Goal: Transaction & Acquisition: Purchase product/service

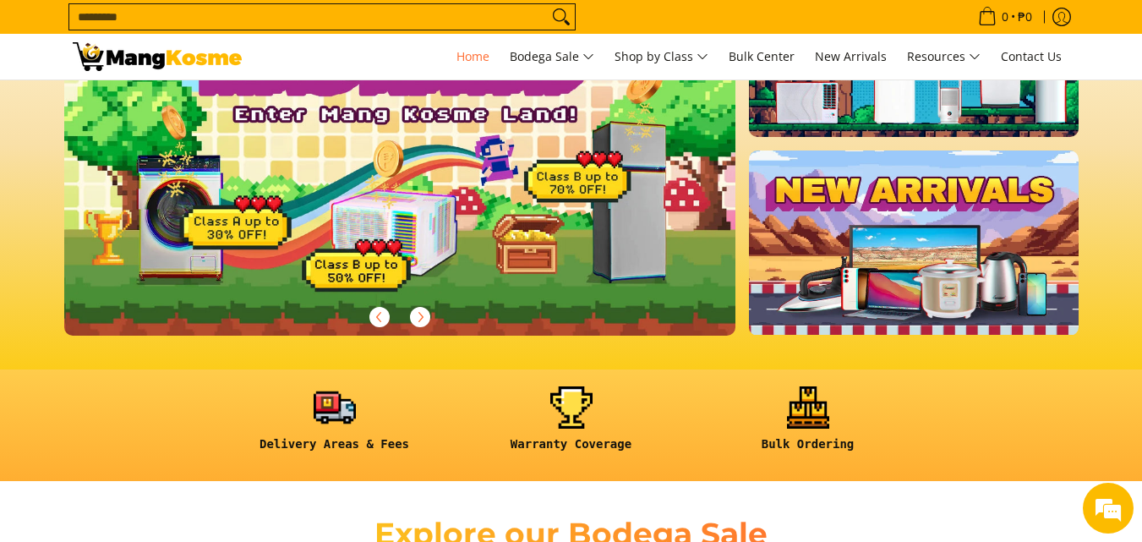
scroll to position [53, 0]
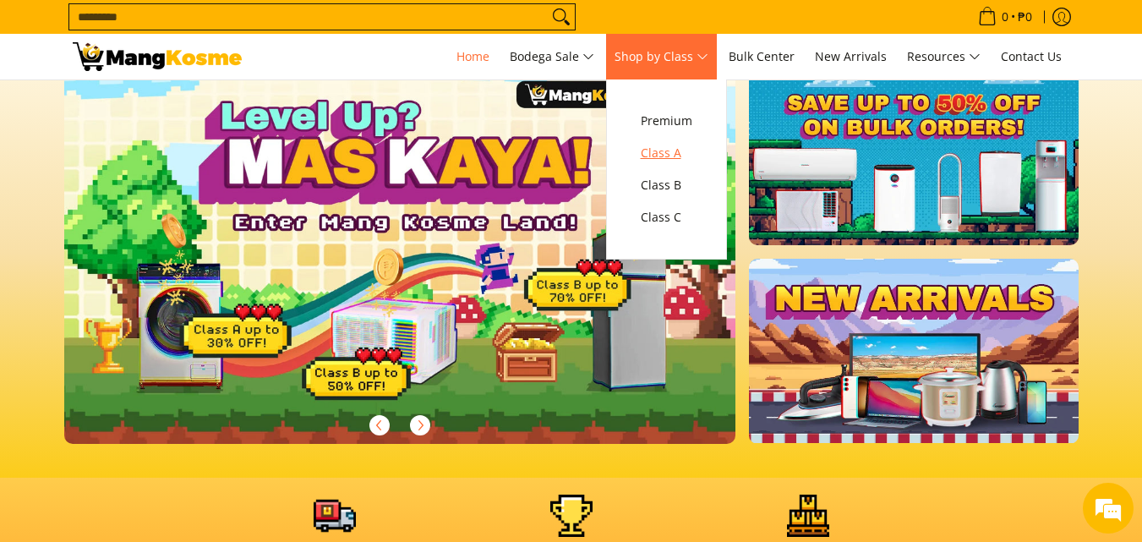
click at [678, 155] on span "Class A" at bounding box center [667, 153] width 52 height 21
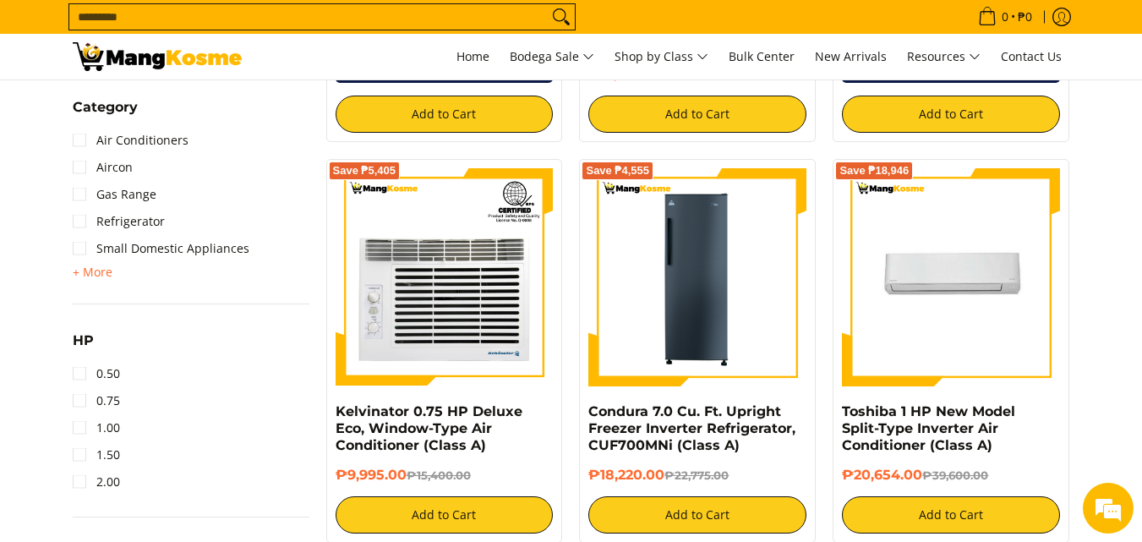
scroll to position [1069, 0]
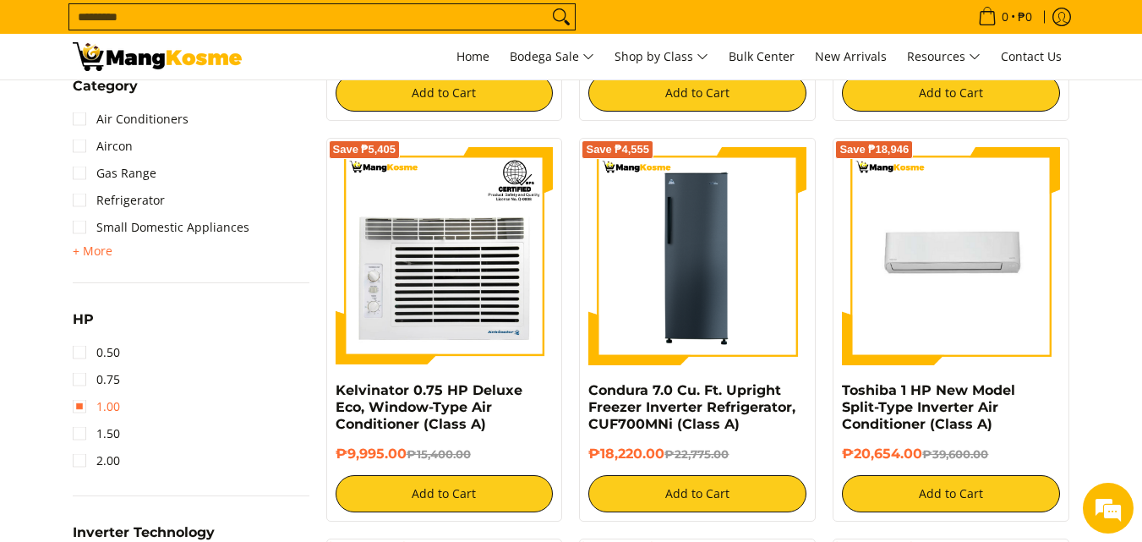
click at [84, 405] on link "1.00" at bounding box center [96, 406] width 47 height 27
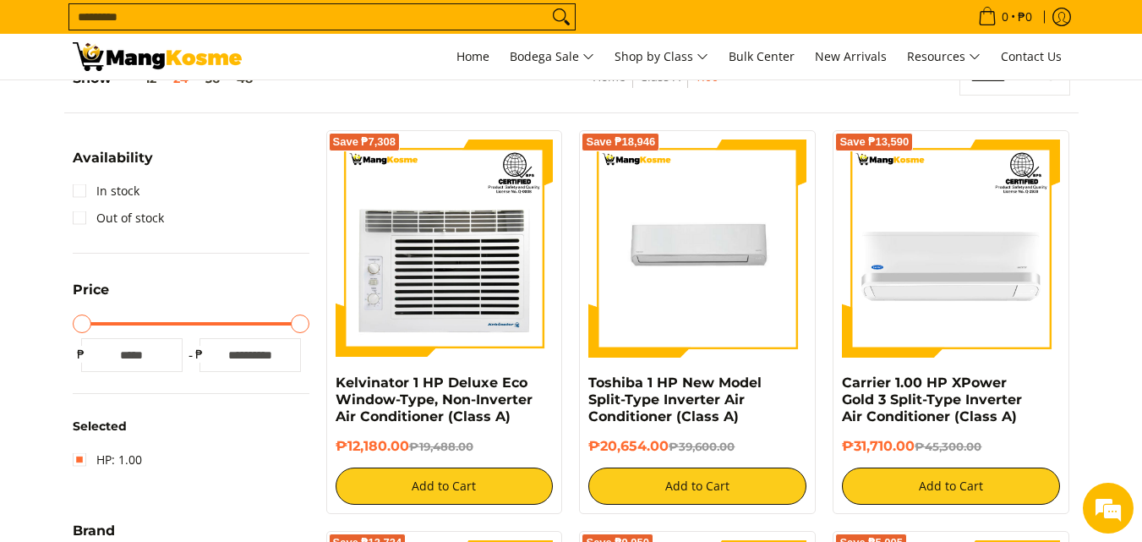
scroll to position [308, 0]
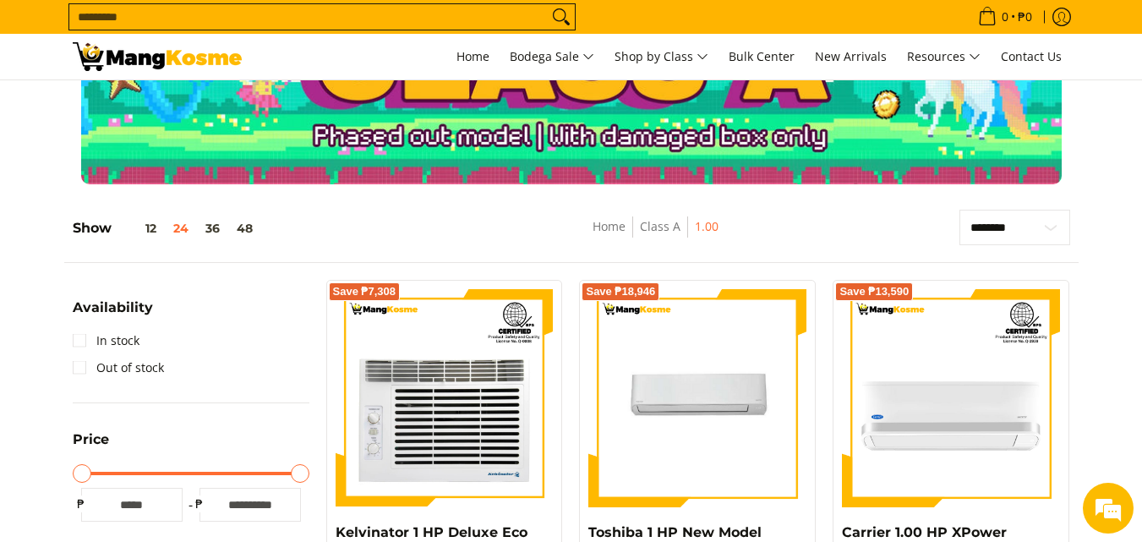
scroll to position [0, 0]
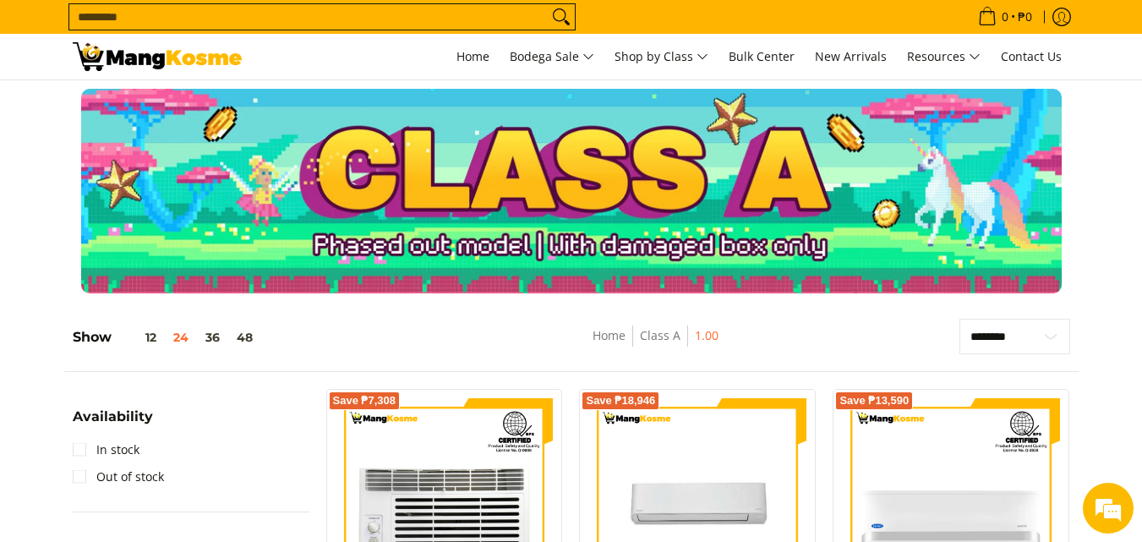
click at [1111, 156] on div at bounding box center [571, 191] width 1142 height 205
click at [466, 60] on span "Home" at bounding box center [472, 56] width 33 height 16
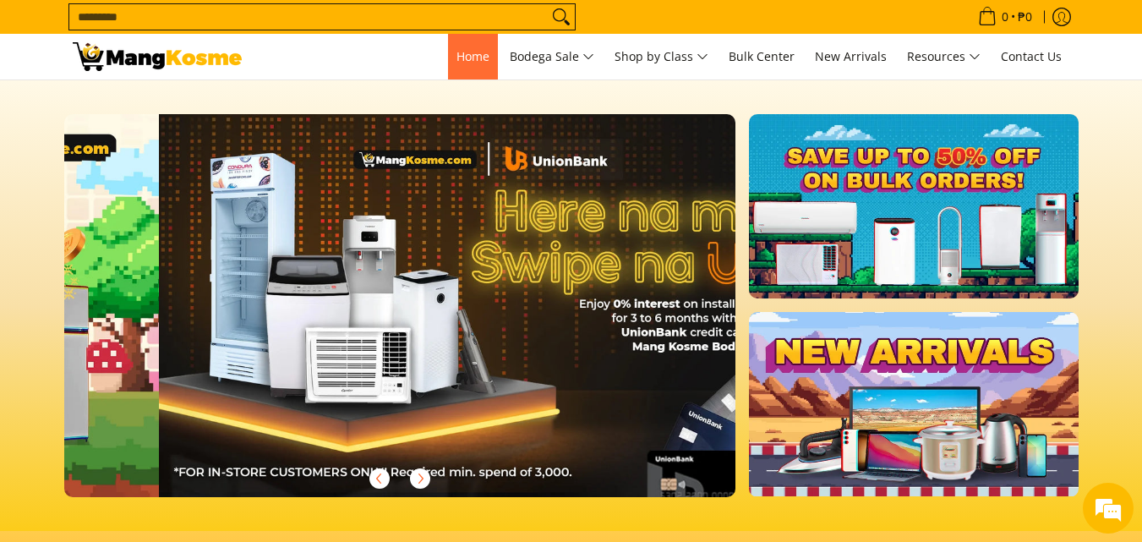
scroll to position [0, 672]
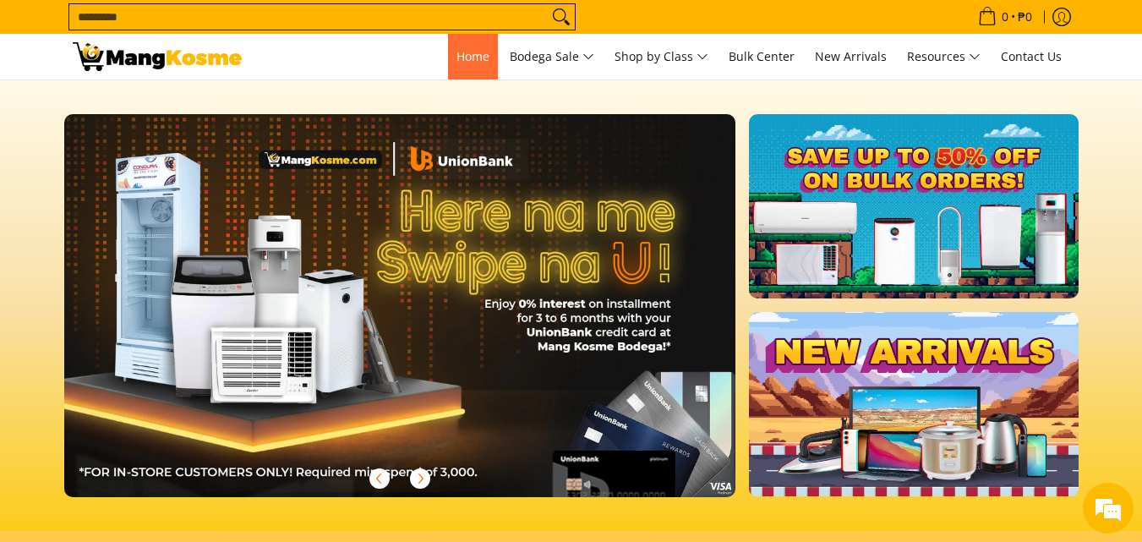
click at [464, 58] on span "Home" at bounding box center [472, 56] width 33 height 16
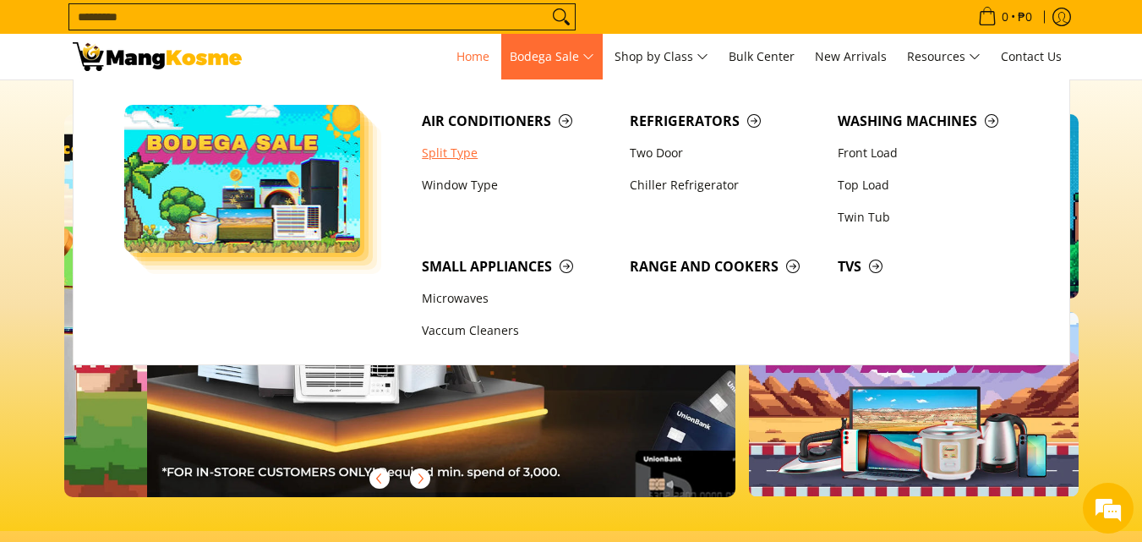
scroll to position [0, 672]
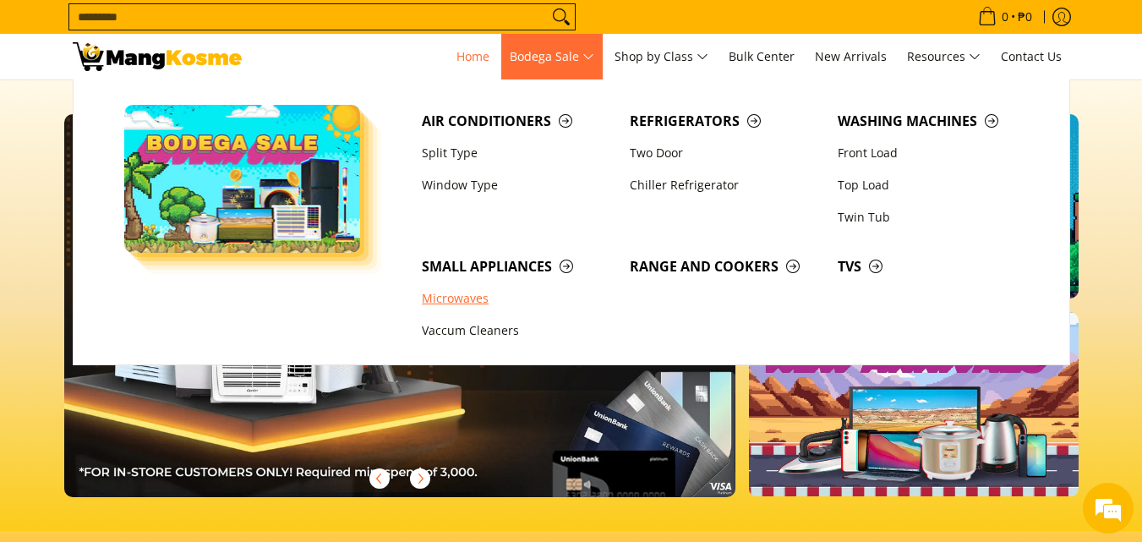
click at [444, 295] on link "Microwaves" at bounding box center [517, 299] width 208 height 32
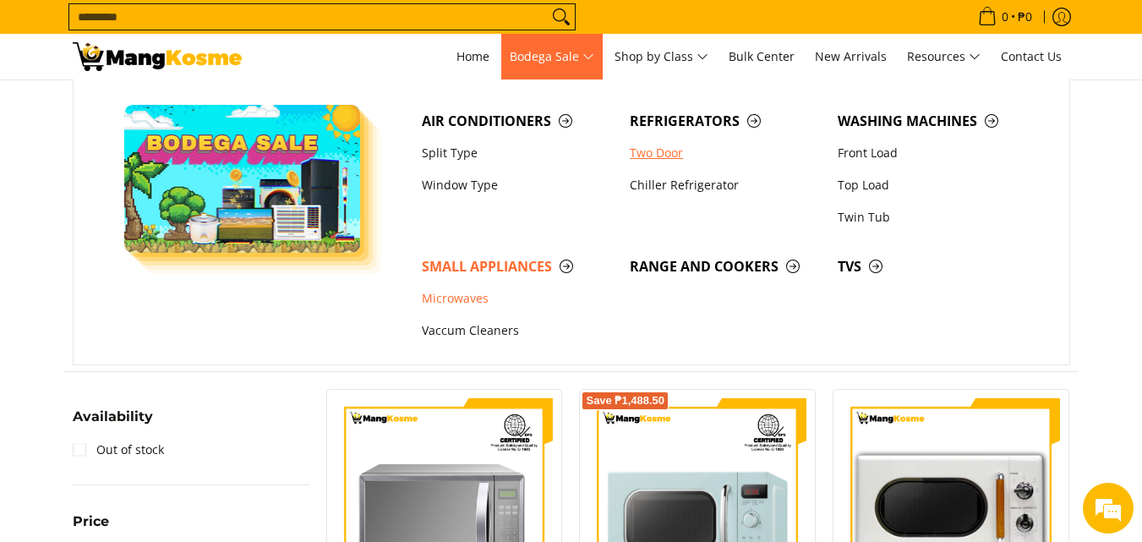
click at [658, 156] on link "Two Door" at bounding box center [725, 153] width 208 height 32
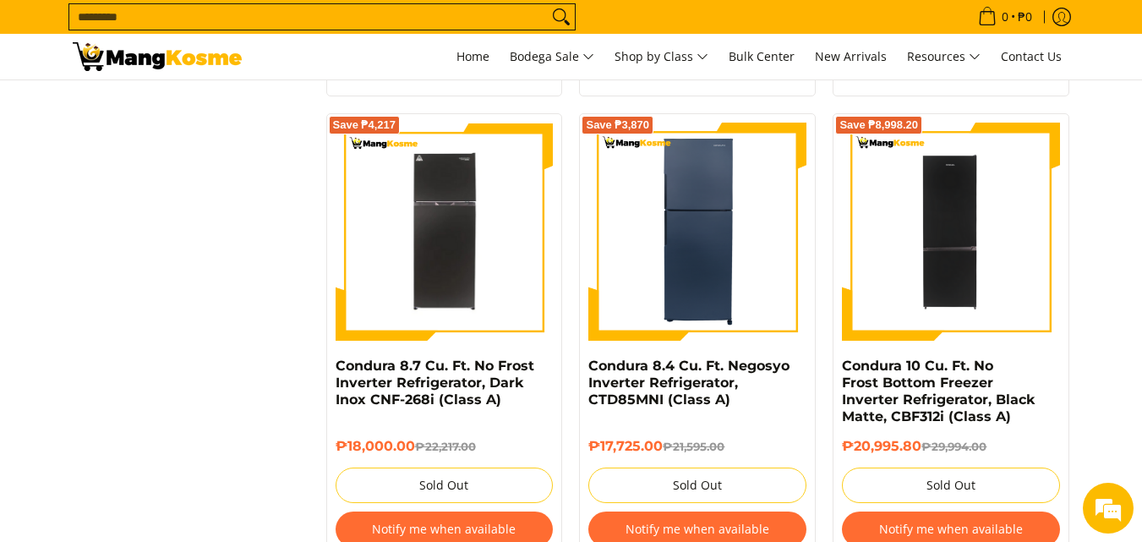
scroll to position [3013, 0]
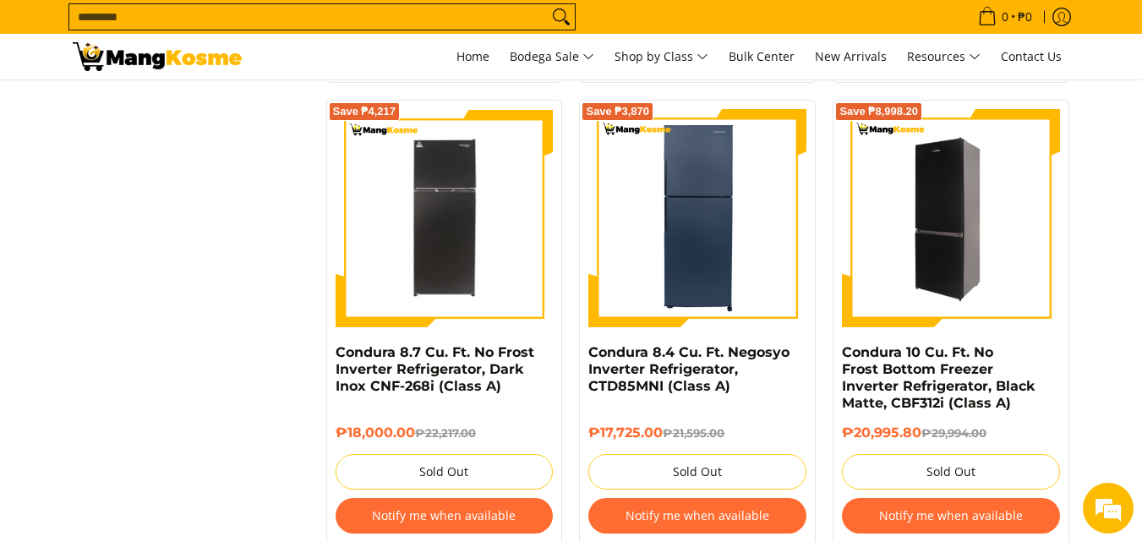
click at [987, 238] on img at bounding box center [951, 218] width 218 height 218
